Goal: Information Seeking & Learning: Learn about a topic

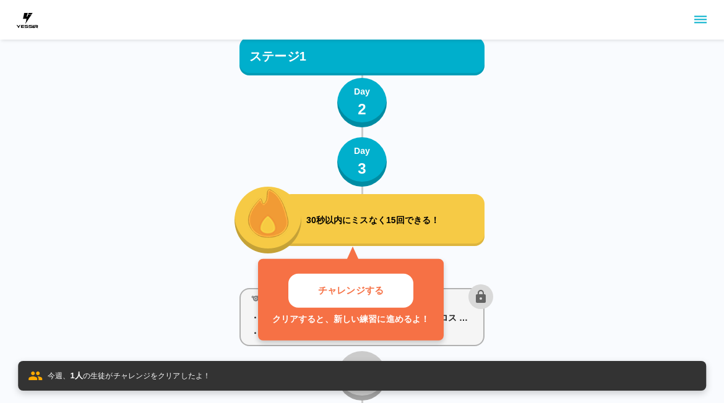
scroll to position [161, 0]
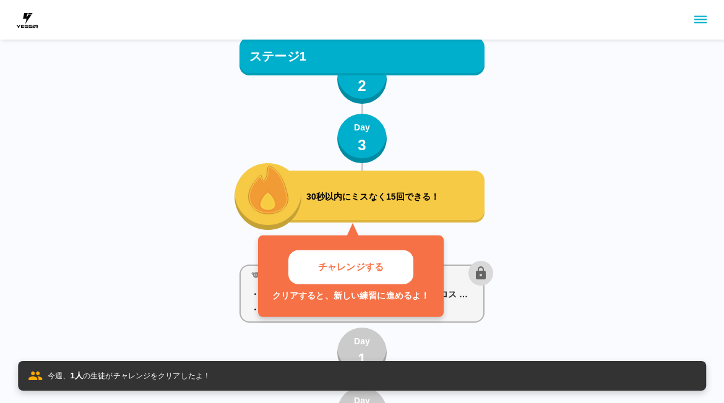
click at [378, 277] on button "チャレンジする" at bounding box center [350, 268] width 125 height 34
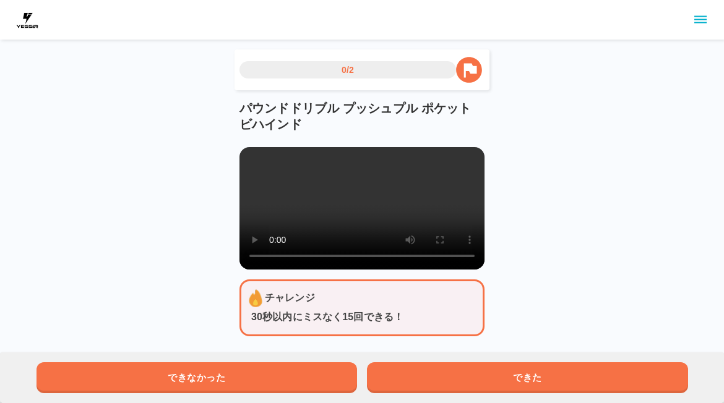
click at [554, 379] on button "できた" at bounding box center [527, 378] width 321 height 31
click at [553, 379] on button "できた" at bounding box center [527, 378] width 321 height 31
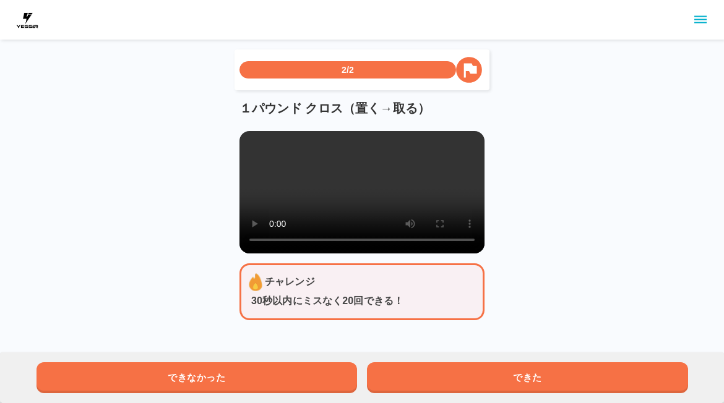
click at [551, 376] on button "できた" at bounding box center [527, 378] width 321 height 31
click at [551, 375] on button "できた" at bounding box center [527, 378] width 321 height 31
click at [551, 374] on button "できた" at bounding box center [527, 378] width 321 height 31
click at [551, 373] on button "できた" at bounding box center [527, 378] width 321 height 31
click at [552, 372] on button "できた" at bounding box center [527, 378] width 321 height 31
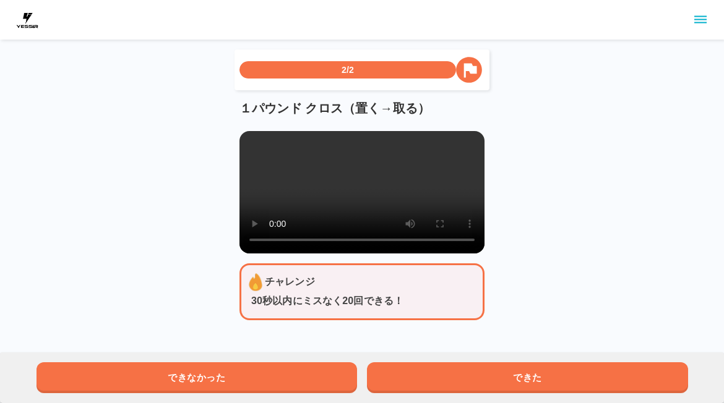
click at [552, 372] on button "できた" at bounding box center [527, 378] width 321 height 31
click at [552, 375] on button "できた" at bounding box center [527, 378] width 321 height 31
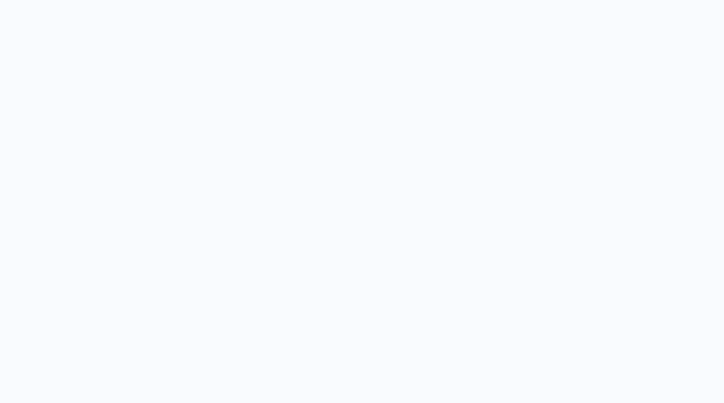
click at [552, 228] on div "スゴイネ！ おめでとう 次の練習にすすもう！ とじる" at bounding box center [362, 114] width 724 height 228
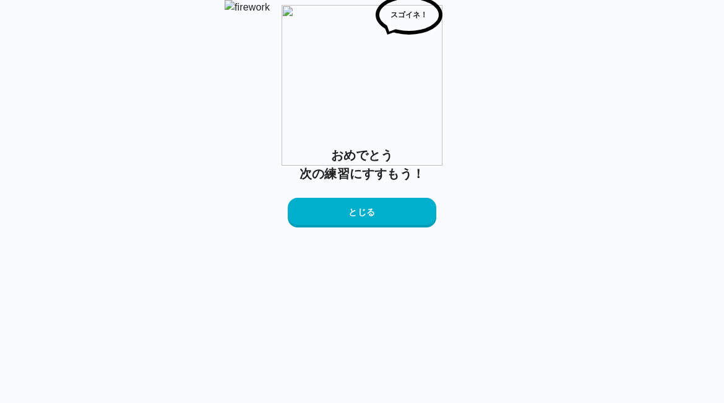
click at [414, 228] on button "とじる" at bounding box center [362, 213] width 148 height 30
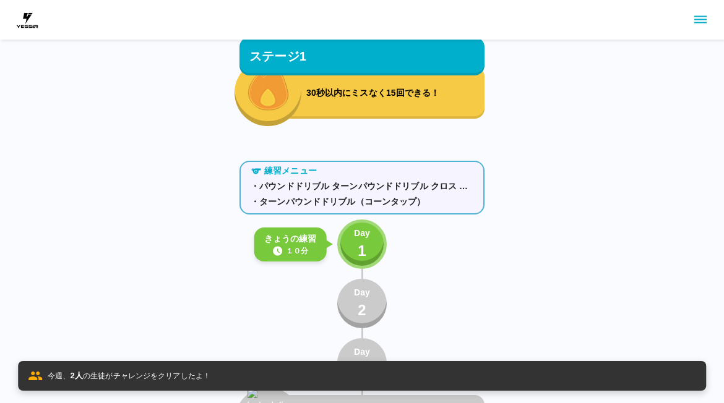
scroll to position [264, 0]
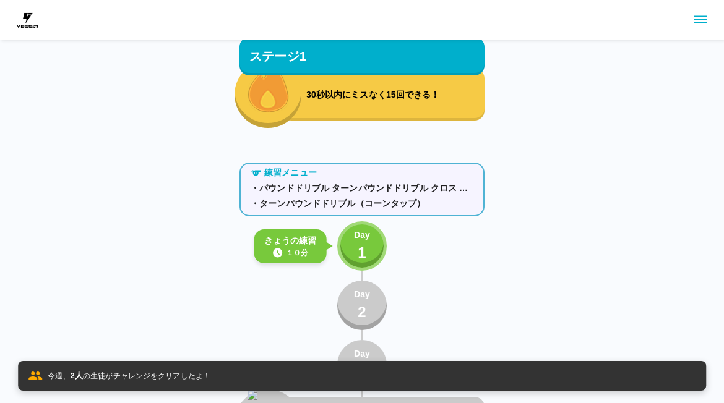
click at [358, 241] on p "Day" at bounding box center [362, 235] width 16 height 13
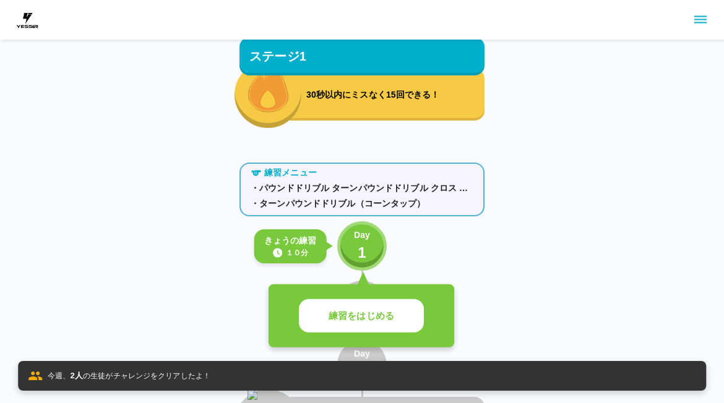
click at [376, 313] on p "練習をはじめる" at bounding box center [362, 316] width 66 height 14
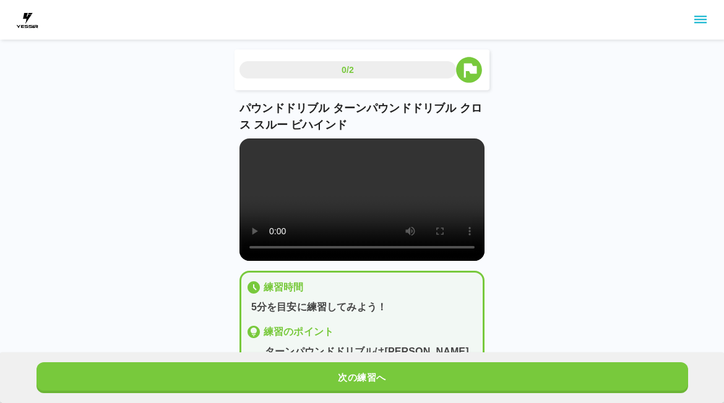
click at [374, 204] on video at bounding box center [361, 200] width 245 height 122
click at [355, 205] on video at bounding box center [361, 200] width 245 height 122
click at [536, 219] on div "0/2 パウンドドリブル ターンパウンドドリブル クロス スルー ビハインド 練習時間 5分を目安に練習してみよう！ 練習のポイント 1 . ターンパウンドド…" at bounding box center [362, 250] width 724 height 500
click at [465, 232] on video at bounding box center [361, 200] width 245 height 122
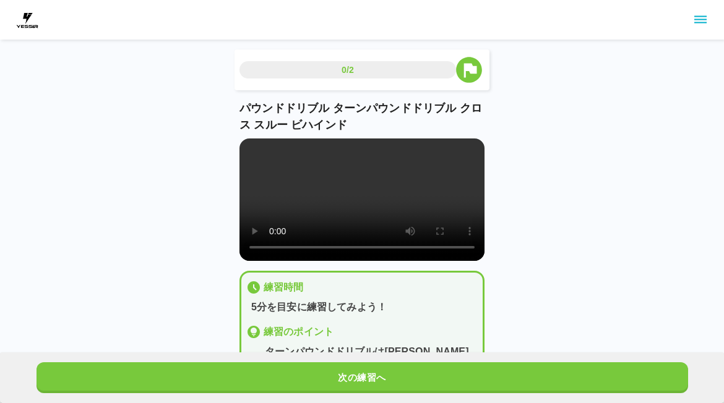
click at [382, 380] on button "次の練習へ" at bounding box center [362, 378] width 651 height 31
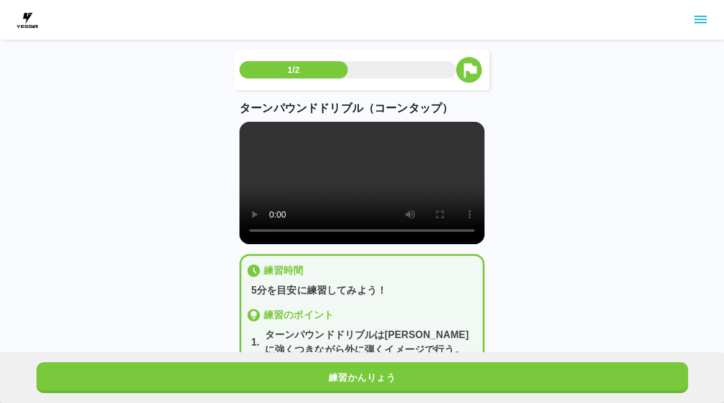
click at [525, 238] on div "1/2 ターンパウンドドリブル（コーンタップ） 練習時間 5分を目安に練習してみよう！ 練習のポイント 1 . ターンパウンドドリブルは[PERSON_NAM…" at bounding box center [362, 218] width 724 height 436
click at [466, 199] on video at bounding box center [361, 183] width 245 height 122
click at [378, 220] on video at bounding box center [361, 183] width 245 height 122
click at [360, 187] on video at bounding box center [361, 183] width 245 height 122
click at [407, 198] on video at bounding box center [361, 183] width 245 height 122
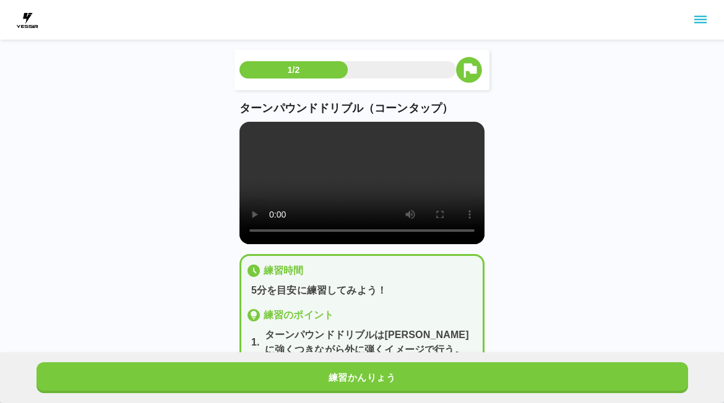
click at [470, 197] on video at bounding box center [361, 183] width 245 height 122
click at [452, 221] on video at bounding box center [361, 183] width 245 height 122
click at [402, 206] on video at bounding box center [361, 183] width 245 height 122
click at [414, 192] on video at bounding box center [361, 183] width 245 height 122
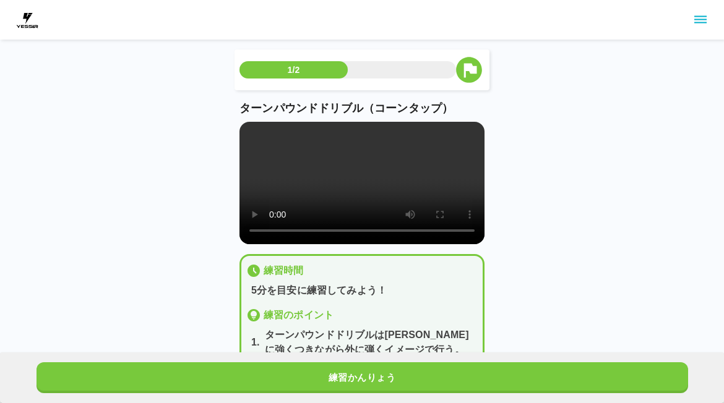
click at [414, 190] on video at bounding box center [361, 183] width 245 height 122
click at [410, 194] on video at bounding box center [361, 183] width 245 height 122
click at [456, 200] on video at bounding box center [361, 183] width 245 height 122
click at [429, 244] on video at bounding box center [361, 183] width 245 height 122
click at [404, 193] on video at bounding box center [361, 183] width 245 height 122
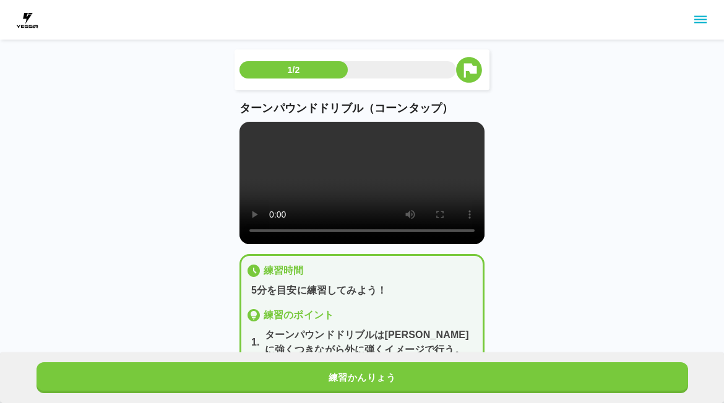
click at [410, 191] on video at bounding box center [361, 183] width 245 height 122
click at [406, 198] on video at bounding box center [361, 183] width 245 height 122
click at [413, 192] on video at bounding box center [361, 183] width 245 height 122
click at [412, 210] on video at bounding box center [361, 183] width 245 height 122
click at [416, 202] on video at bounding box center [361, 183] width 245 height 122
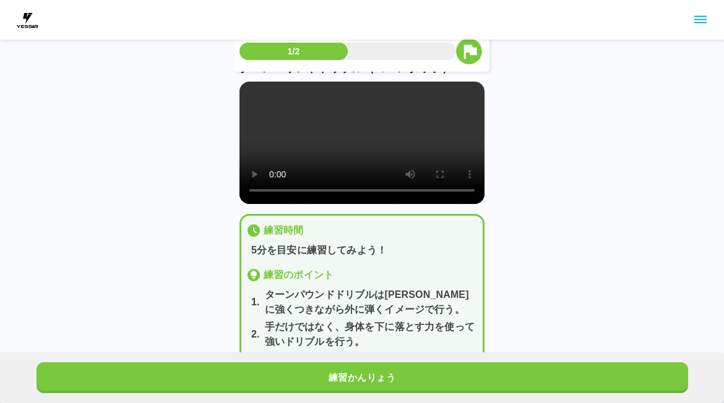
scroll to position [41, 0]
click at [406, 372] on button "練習かんりょう" at bounding box center [362, 378] width 651 height 31
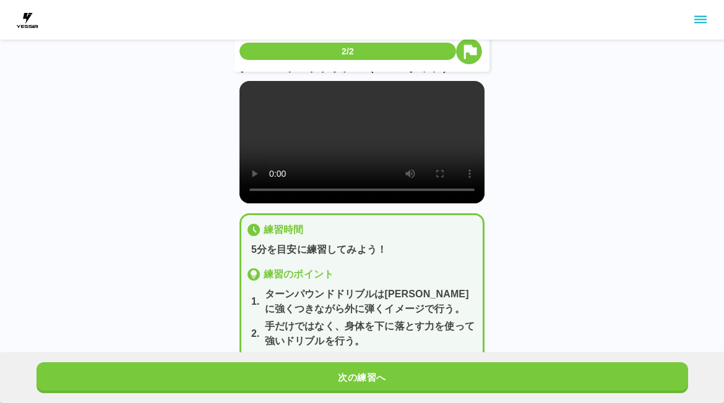
click at [402, 403] on html "2/2 ターンパウンドドリブル（コーンタップ） 練習時間 5分を目安に練習してみよう！ 練習のポイント 1 . ターンパウンドドリブルは[PERSON_NAM…" at bounding box center [362, 207] width 724 height 496
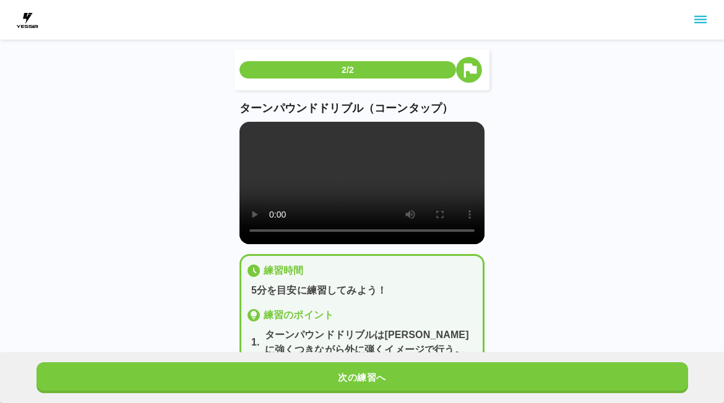
click at [380, 403] on html "2/2 ターンパウンドドリブル（コーンタップ） 練習時間 5分を目安に練習してみよう！ 練習のポイント 1 . ターンパウンドドリブルは[PERSON_NAM…" at bounding box center [362, 248] width 724 height 496
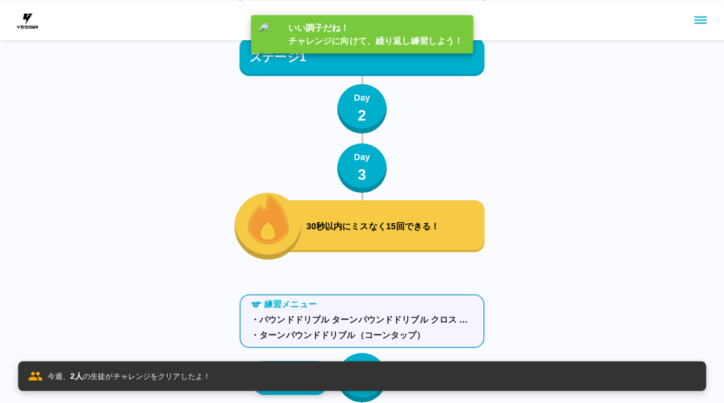
scroll to position [131, 0]
